Goal: Task Accomplishment & Management: Manage account settings

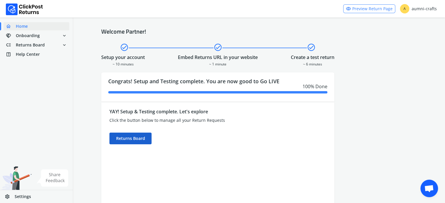
click at [140, 137] on div "Returns Board" at bounding box center [130, 139] width 42 height 12
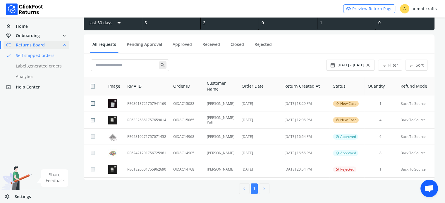
scroll to position [43, 0]
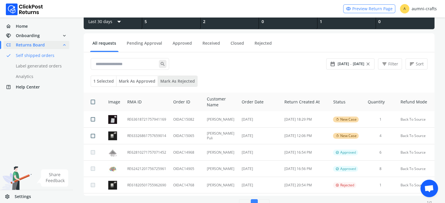
click at [179, 79] on button "Mark as rejected" at bounding box center [177, 81] width 39 height 11
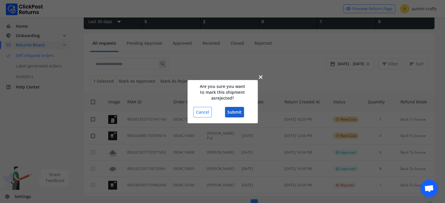
click at [239, 114] on button "Submit" at bounding box center [234, 112] width 19 height 11
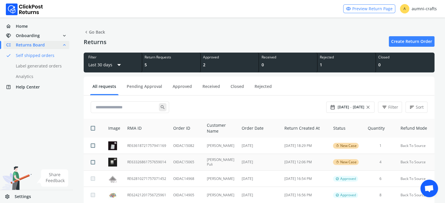
click at [153, 163] on td "RE63326861757659014" at bounding box center [147, 162] width 46 height 17
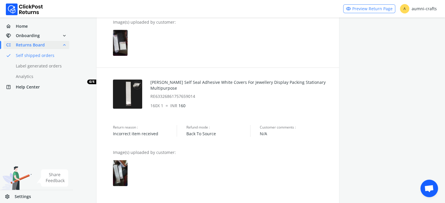
scroll to position [492, 0]
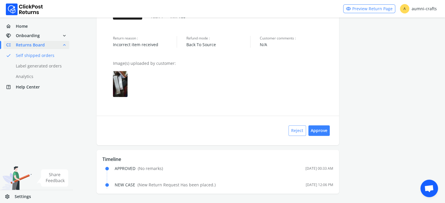
click at [291, 128] on button "Reject" at bounding box center [297, 130] width 18 height 11
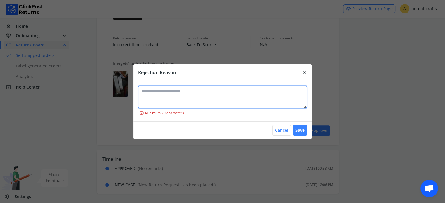
click at [233, 93] on textarea at bounding box center [222, 97] width 168 height 23
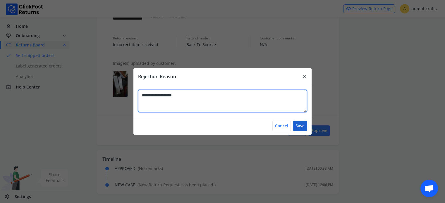
type textarea "**********"
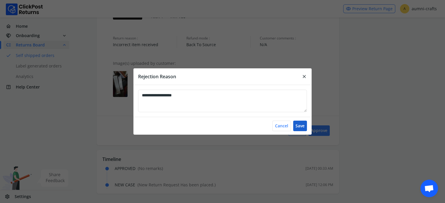
click at [298, 127] on button "Save" at bounding box center [300, 126] width 14 height 11
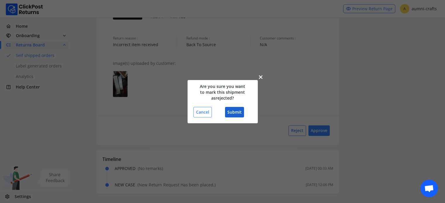
click at [229, 108] on button "Submit" at bounding box center [234, 112] width 19 height 11
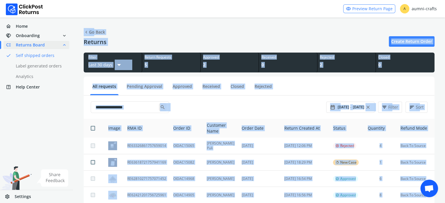
click at [305, 101] on div "search" at bounding box center [208, 107] width 235 height 12
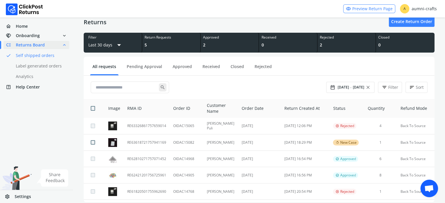
scroll to position [43, 0]
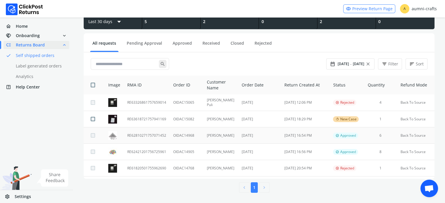
click at [146, 137] on td "RE62810271757071452" at bounding box center [147, 135] width 46 height 16
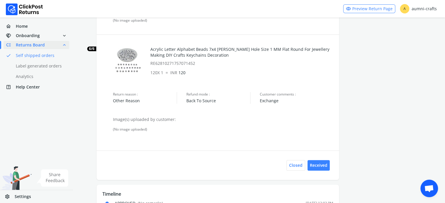
scroll to position [613, 0]
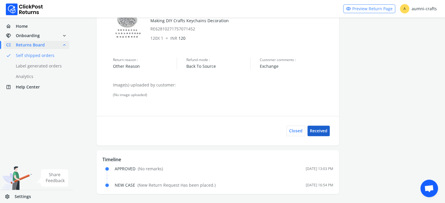
click at [315, 130] on button "Received" at bounding box center [318, 131] width 22 height 11
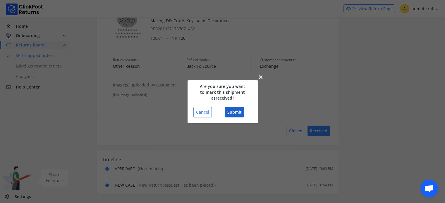
click at [237, 107] on button "Submit" at bounding box center [234, 112] width 19 height 11
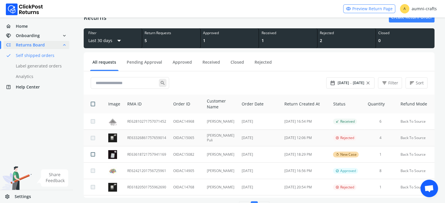
scroll to position [43, 0]
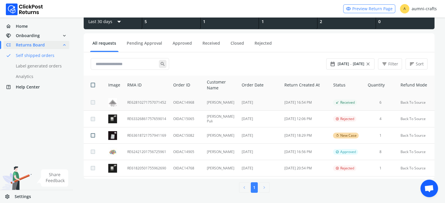
click at [144, 104] on td "RE62810271757071452" at bounding box center [147, 102] width 46 height 16
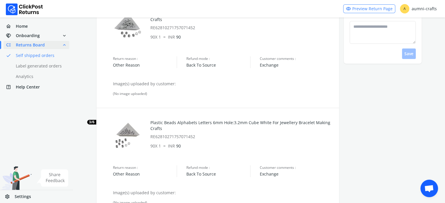
scroll to position [592, 0]
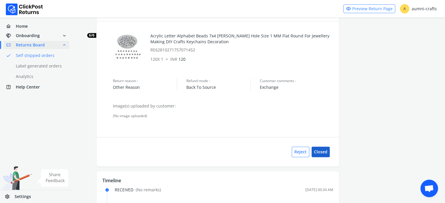
click at [315, 152] on button "Closed" at bounding box center [320, 152] width 18 height 11
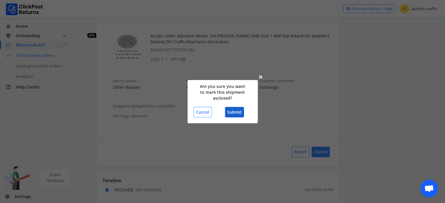
click at [231, 111] on button "Submit" at bounding box center [234, 112] width 19 height 11
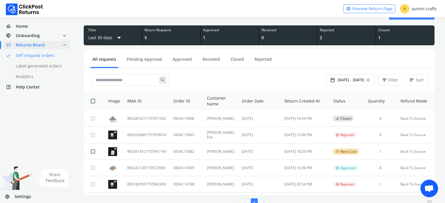
scroll to position [43, 0]
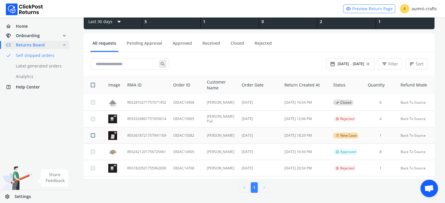
click at [135, 134] on td "RE63618721757941169" at bounding box center [147, 135] width 46 height 16
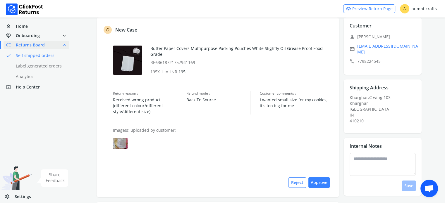
scroll to position [57, 0]
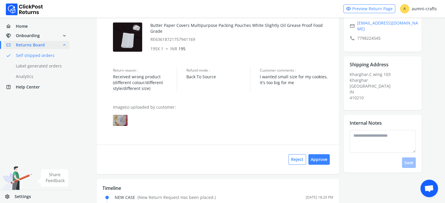
click at [111, 120] on div "Image(s) uploaded by customer:" at bounding box center [223, 120] width 232 height 33
click at [122, 120] on img at bounding box center [120, 120] width 15 height 11
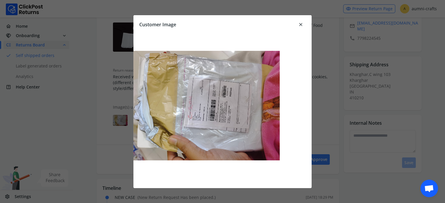
click at [301, 26] on span "close" at bounding box center [300, 24] width 5 height 8
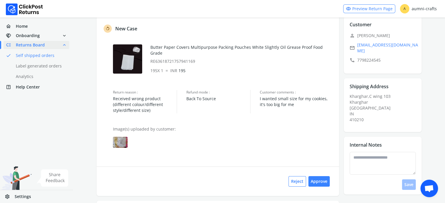
scroll to position [0, 0]
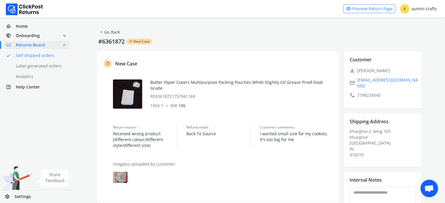
click at [103, 31] on span "chevron_left" at bounding box center [101, 32] width 5 height 8
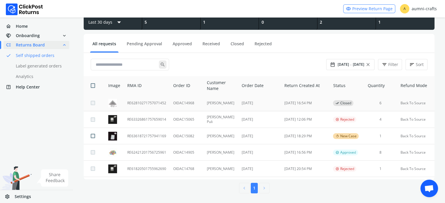
scroll to position [43, 0]
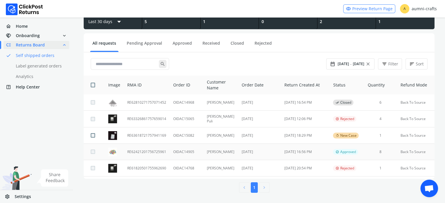
click at [140, 151] on td "RE62421201756725961" at bounding box center [147, 152] width 46 height 16
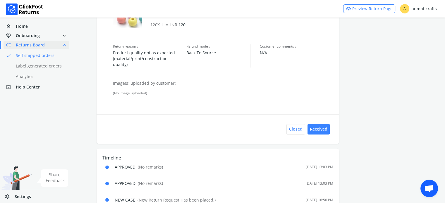
scroll to position [940, 0]
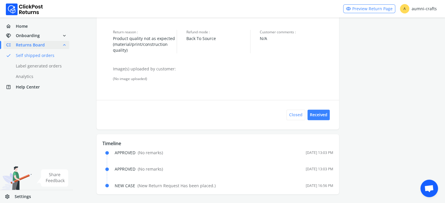
click at [291, 113] on button "Closed" at bounding box center [295, 115] width 19 height 11
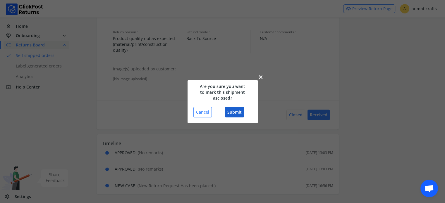
click at [230, 113] on button "Submit" at bounding box center [234, 112] width 19 height 11
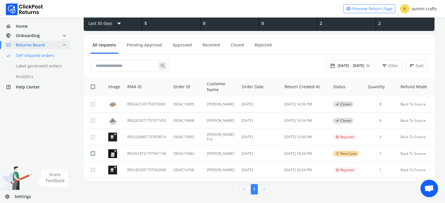
scroll to position [42, 0]
